Goal: Navigation & Orientation: Find specific page/section

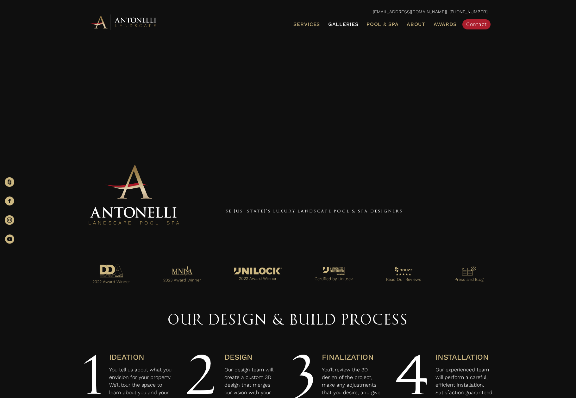
click at [345, 23] on span "Galleries" at bounding box center [343, 24] width 30 height 6
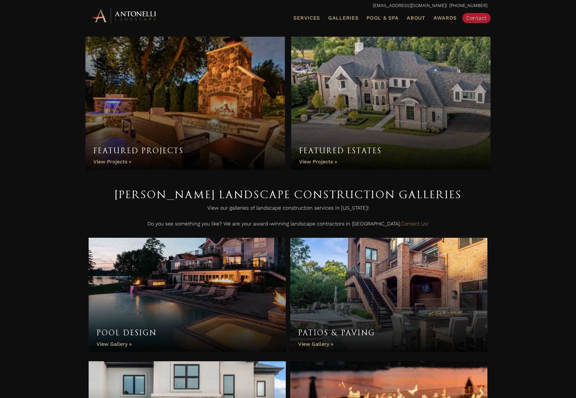
click at [221, 90] on link "Featured Projects" at bounding box center [184, 103] width 199 height 133
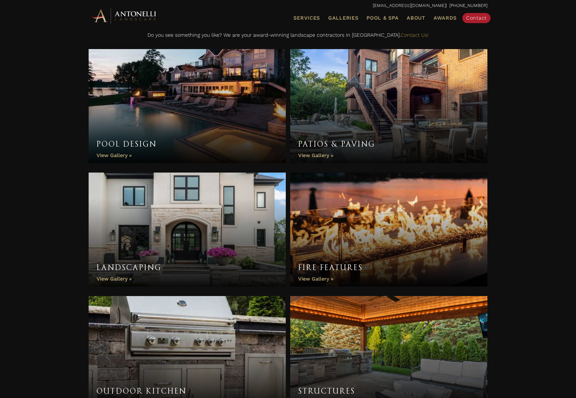
scroll to position [192, 0]
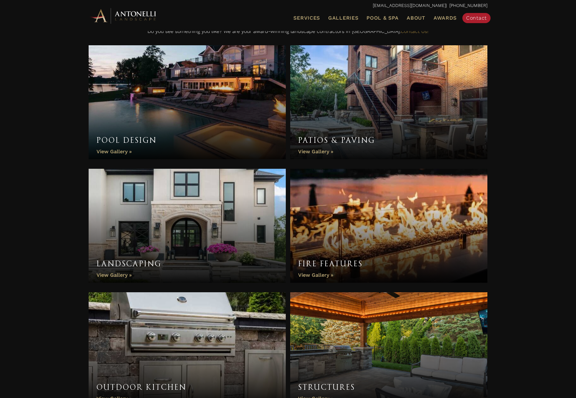
click at [335, 119] on link "Patios & Paving" at bounding box center [388, 102] width 197 height 114
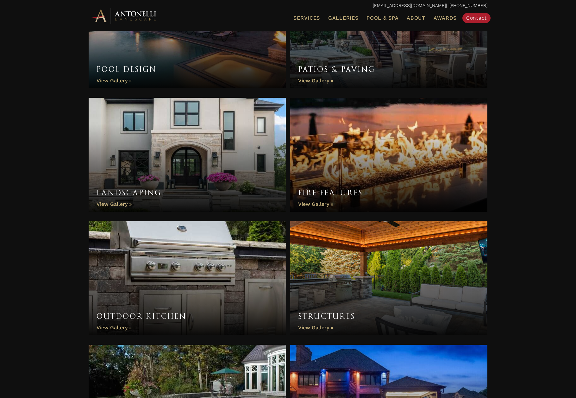
scroll to position [297, 0]
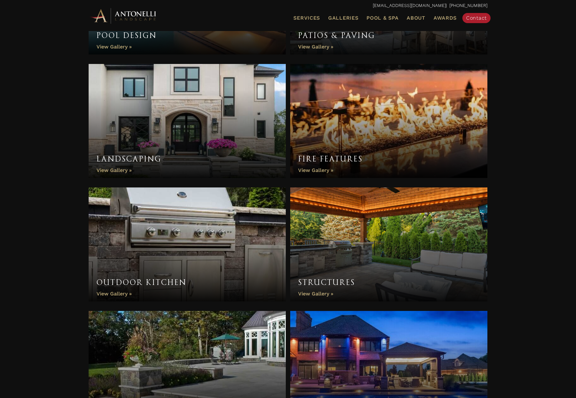
click at [349, 228] on link "Structures" at bounding box center [388, 244] width 197 height 114
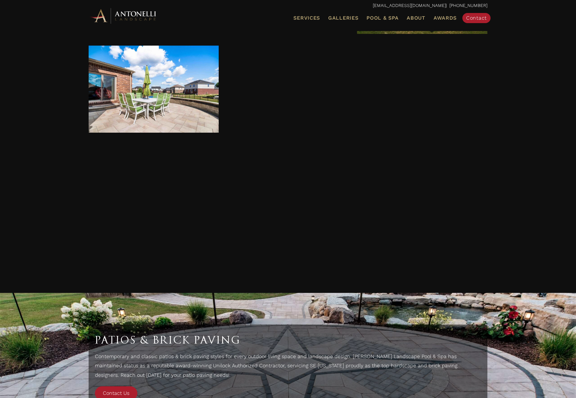
scroll to position [1573, 0]
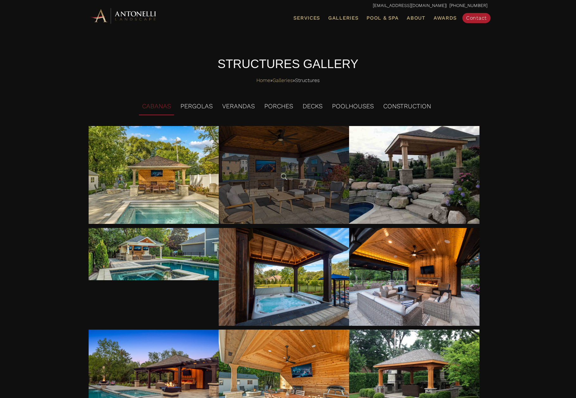
click at [293, 184] on div at bounding box center [284, 175] width 130 height 98
